Goal: Register for event/course

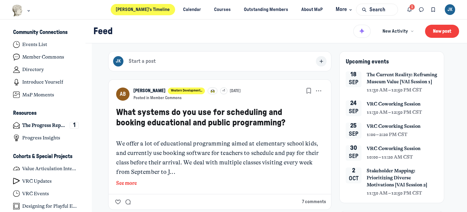
scroll to position [1635, 1196]
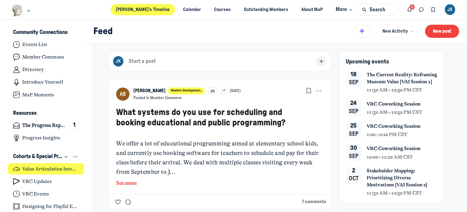
click at [41, 169] on h4 "Value Articulation Intensive (Cultural Leadership Lab)" at bounding box center [50, 169] width 57 height 6
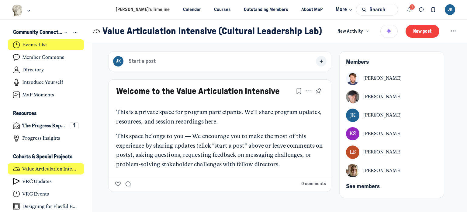
click at [35, 44] on h4 "Events List" at bounding box center [34, 45] width 25 height 6
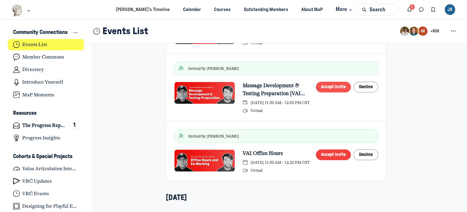
scroll to position [426, 0]
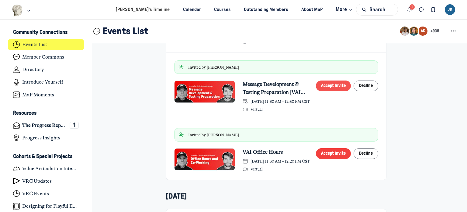
click at [329, 89] on button "Accept invite" at bounding box center [333, 85] width 35 height 11
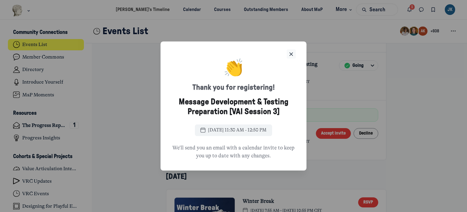
click at [288, 53] on button "Close" at bounding box center [291, 53] width 9 height 9
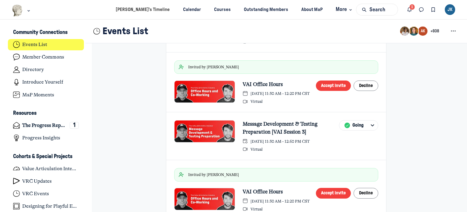
scroll to position [326, 0]
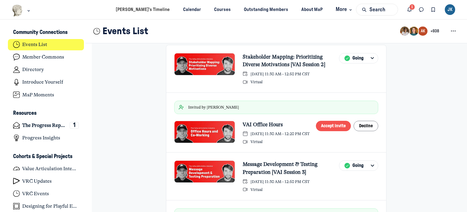
click at [324, 126] on button "Accept invite" at bounding box center [333, 126] width 35 height 11
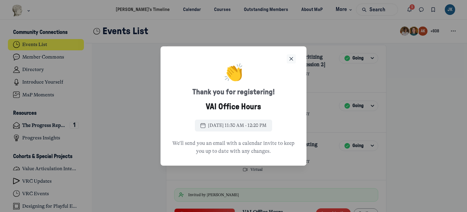
click at [291, 58] on use "Close" at bounding box center [291, 58] width 3 height 3
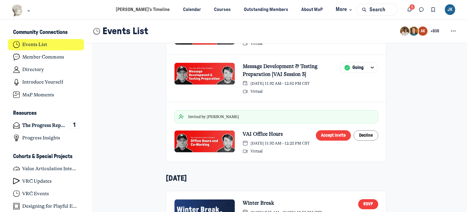
scroll to position [418, 0]
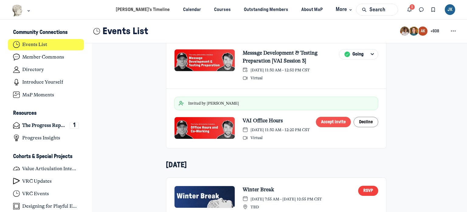
click at [335, 120] on button "Accept invite" at bounding box center [333, 122] width 35 height 11
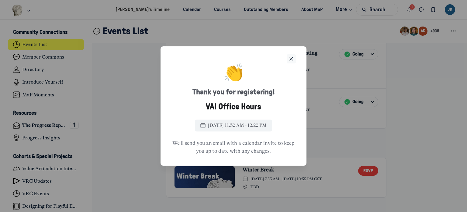
click at [292, 58] on icon "Close" at bounding box center [292, 58] width 6 height 7
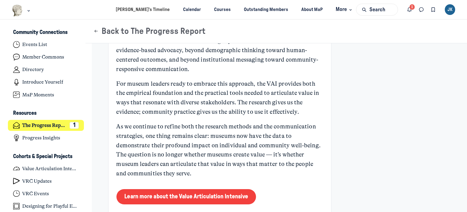
scroll to position [2403, 0]
